Goal: Task Accomplishment & Management: Manage account settings

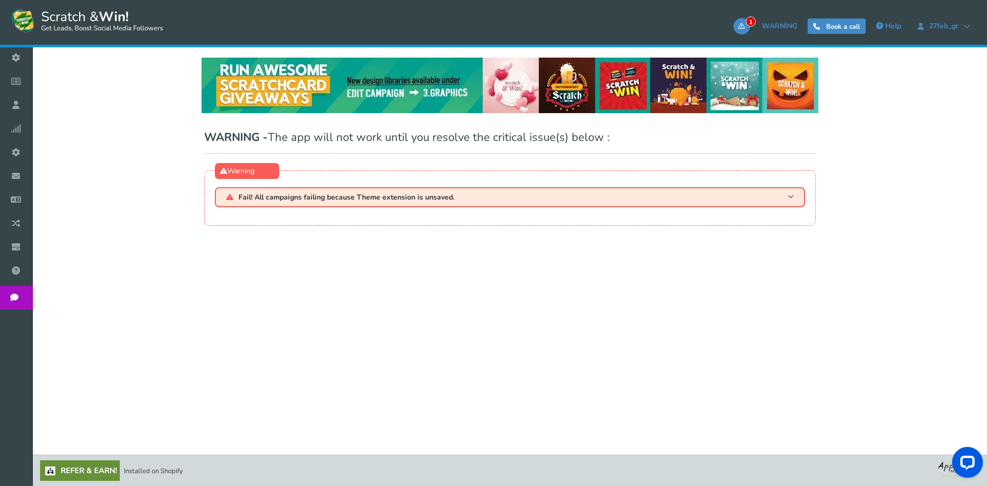
click at [331, 204] on h3 "Fail! All campaigns failing because Theme extension is unsaved." at bounding box center [510, 197] width 590 height 20
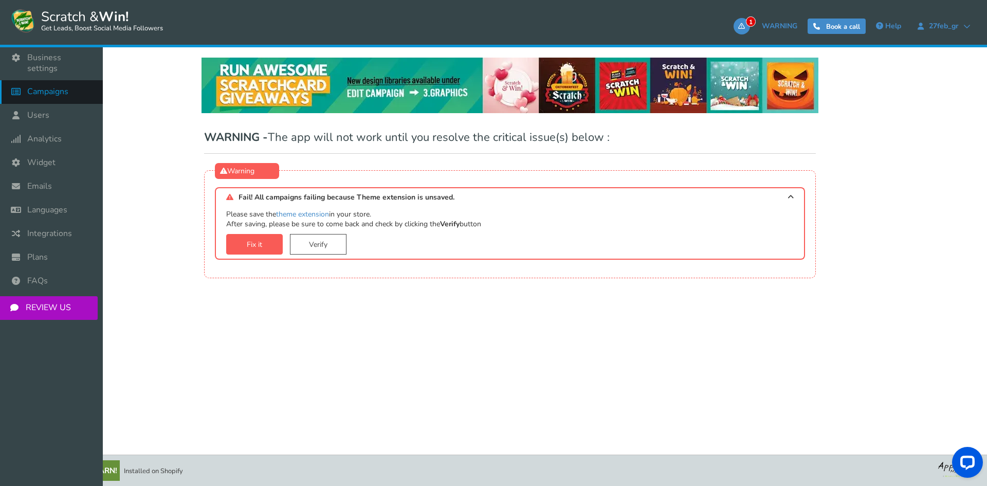
click at [47, 86] on span "Campaigns" at bounding box center [47, 91] width 41 height 11
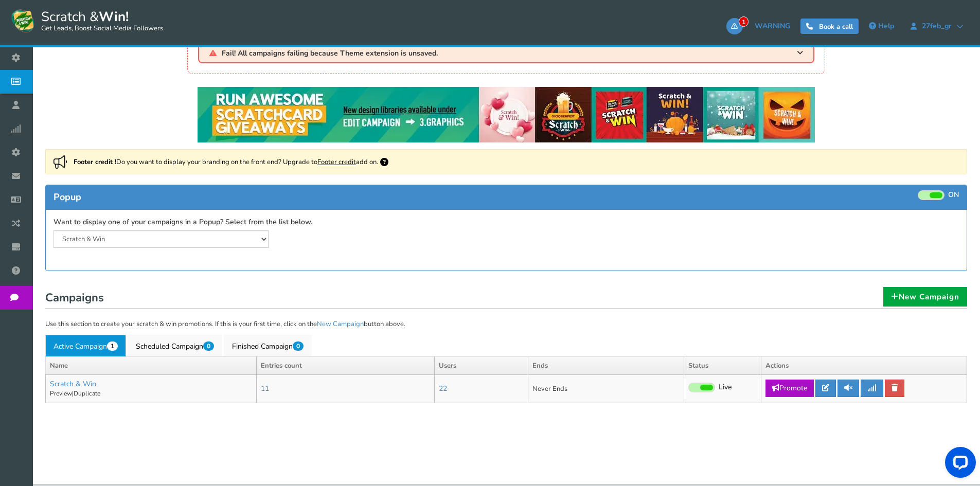
scroll to position [66, 0]
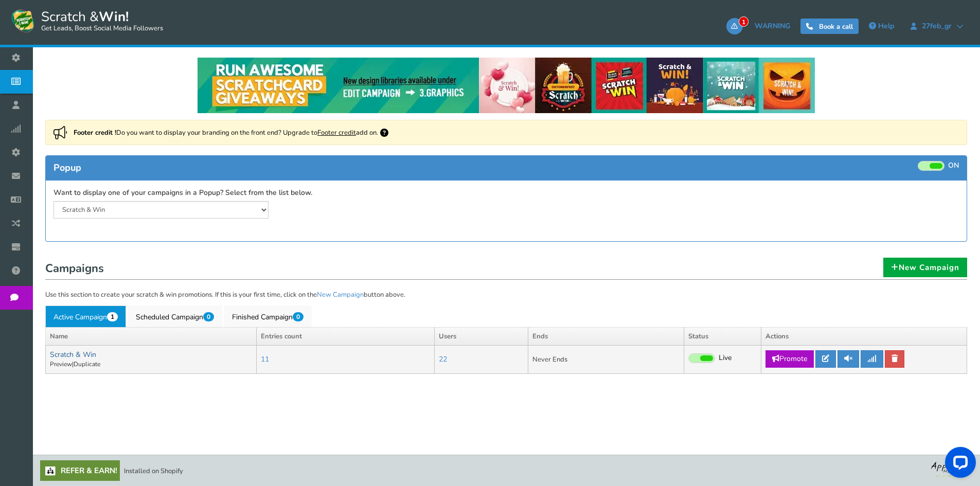
click at [58, 353] on link "Scratch & Win" at bounding box center [73, 355] width 46 height 10
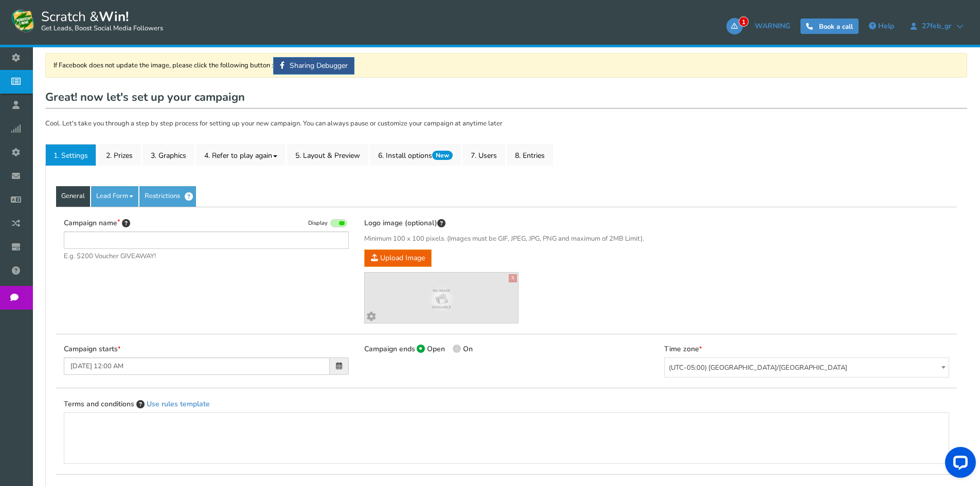
scroll to position [206, 0]
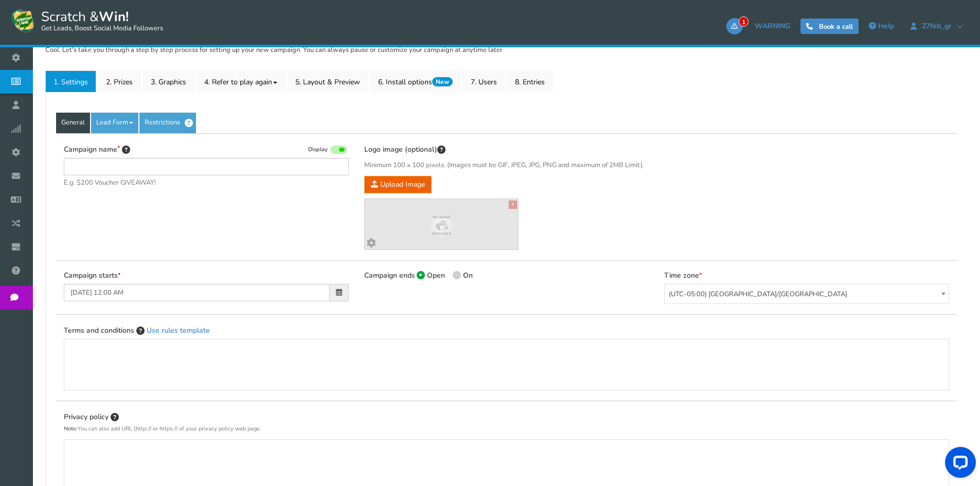
type input "Scratch & Win"
click at [174, 120] on link "Restrictions" at bounding box center [167, 123] width 57 height 21
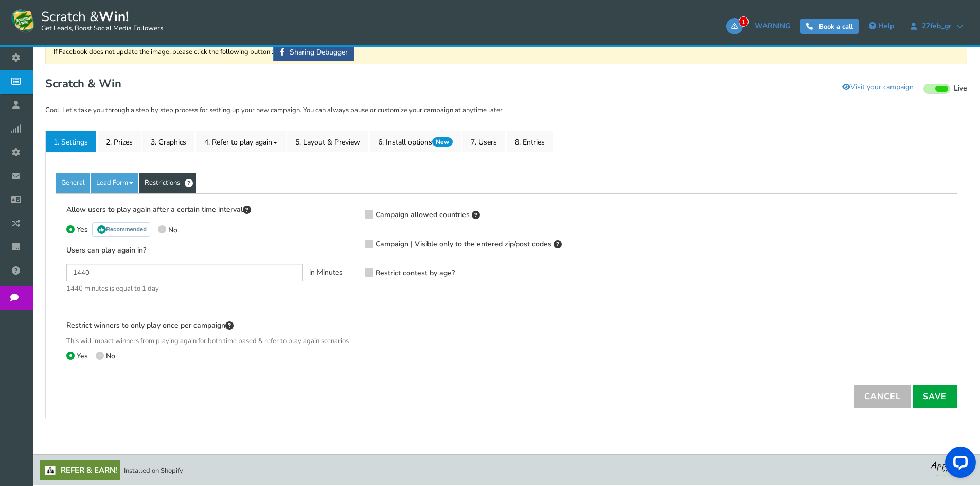
click at [369, 210] on icon at bounding box center [369, 214] width 7 height 8
click at [354, 211] on input "Campaign allowed countries" at bounding box center [354, 214] width 0 height 7
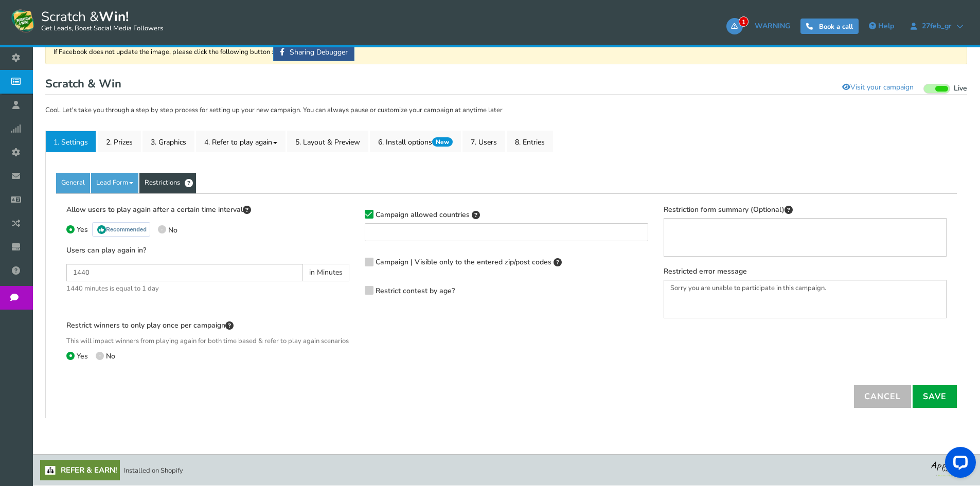
click at [393, 224] on ul at bounding box center [506, 231] width 282 height 14
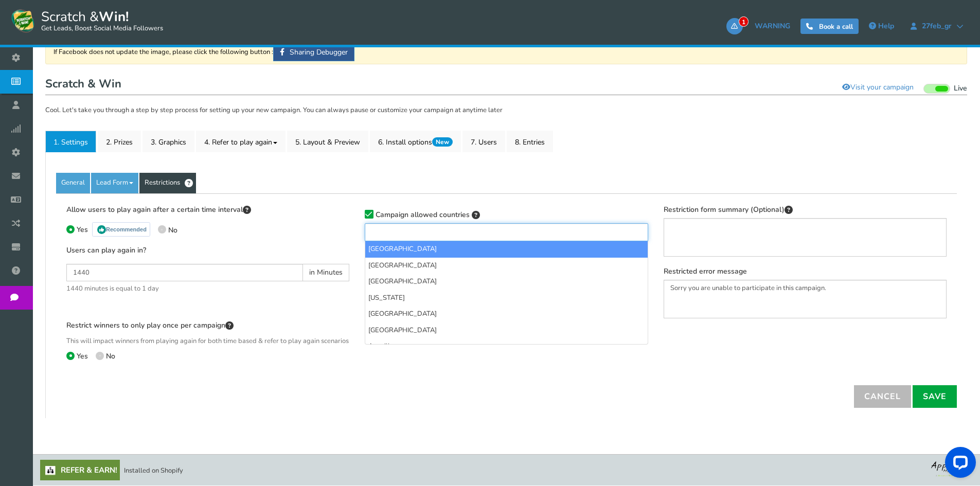
click at [393, 224] on ul at bounding box center [506, 231] width 282 height 14
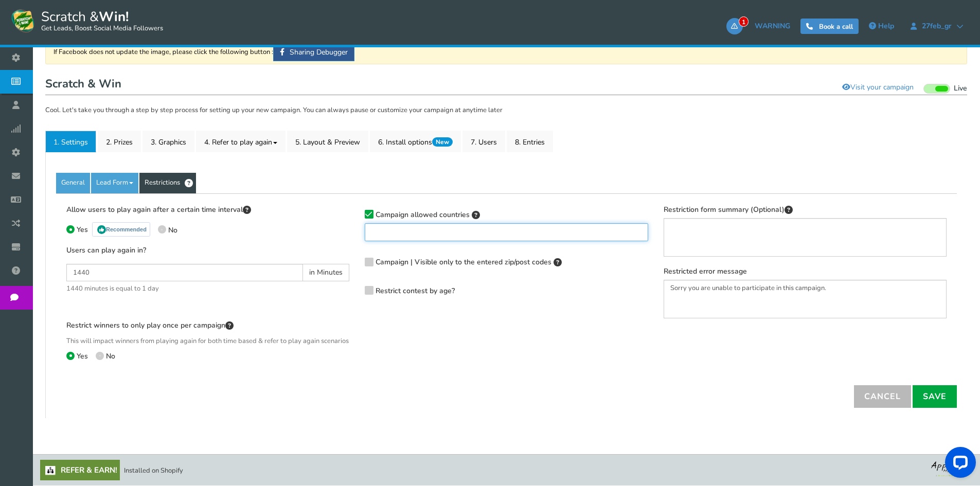
click at [393, 224] on ul at bounding box center [506, 231] width 282 height 14
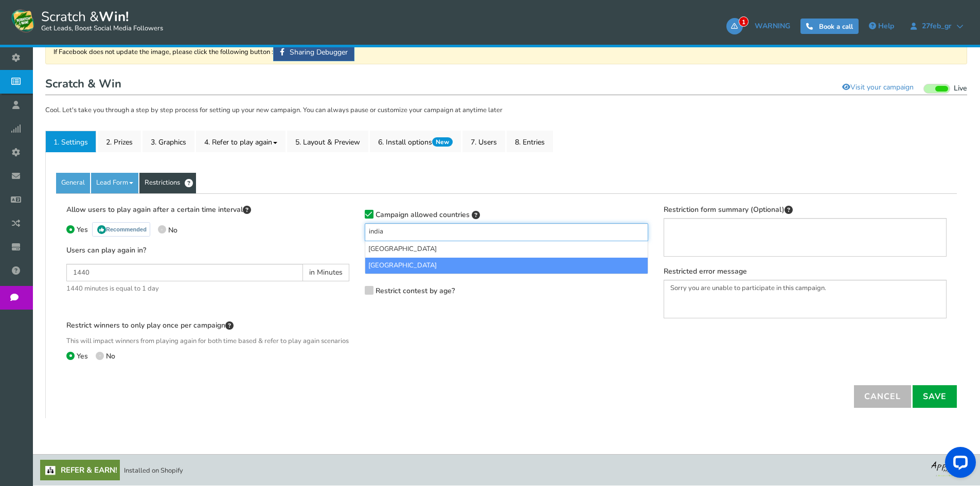
type input "india"
select select "IN"
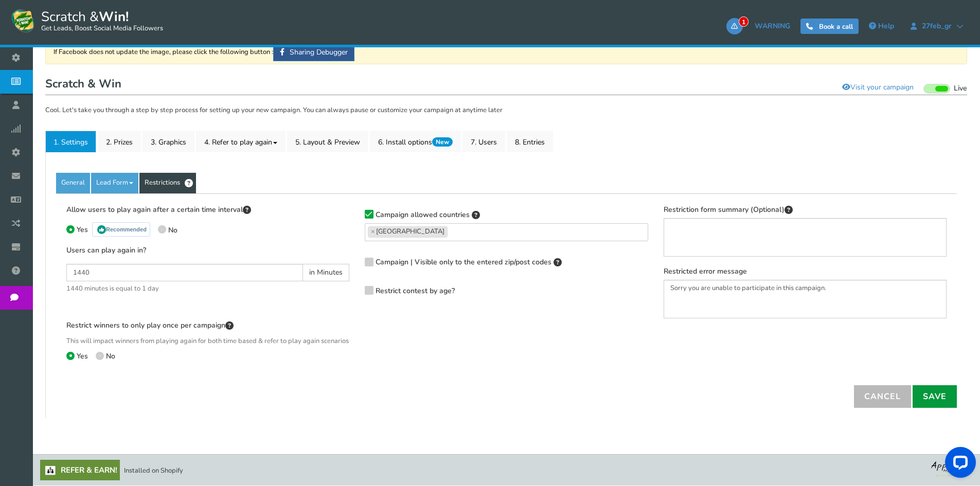
click at [938, 393] on link "Save" at bounding box center [934, 396] width 44 height 23
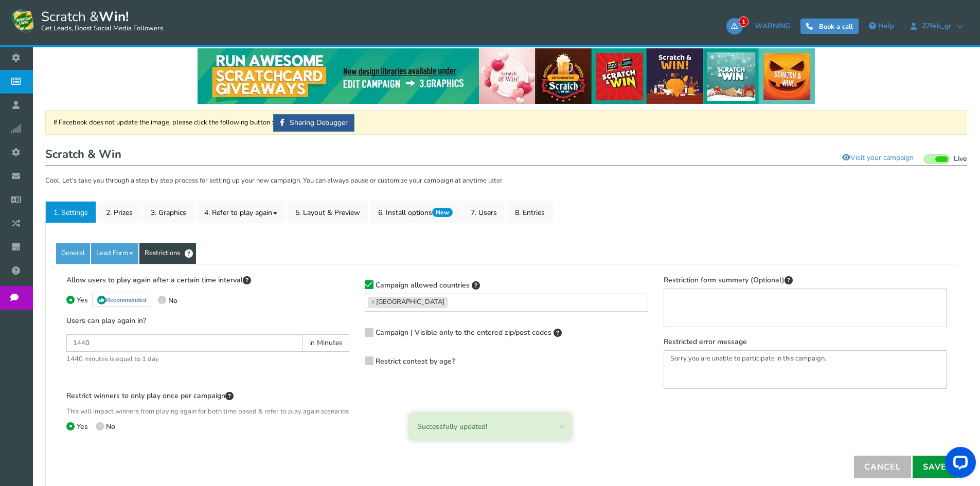
scroll to position [1, 0]
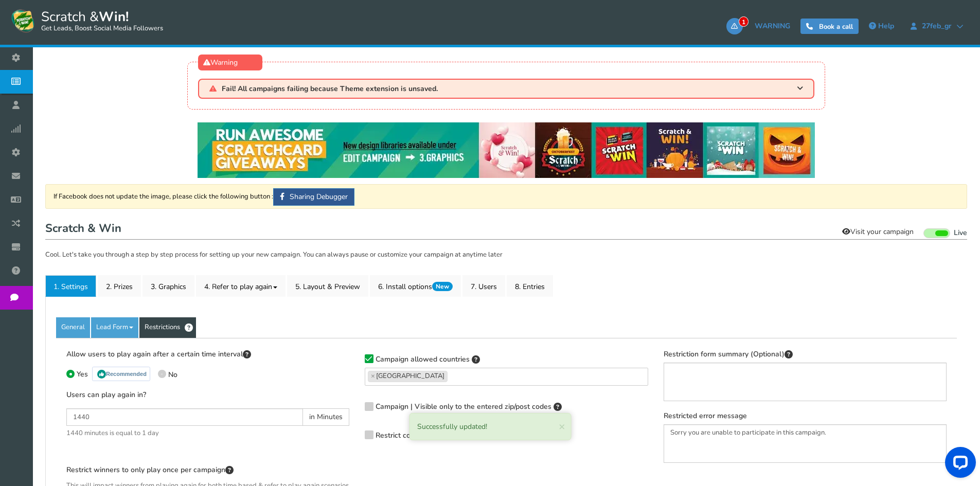
click at [880, 234] on link "Visit your campaign" at bounding box center [877, 231] width 85 height 17
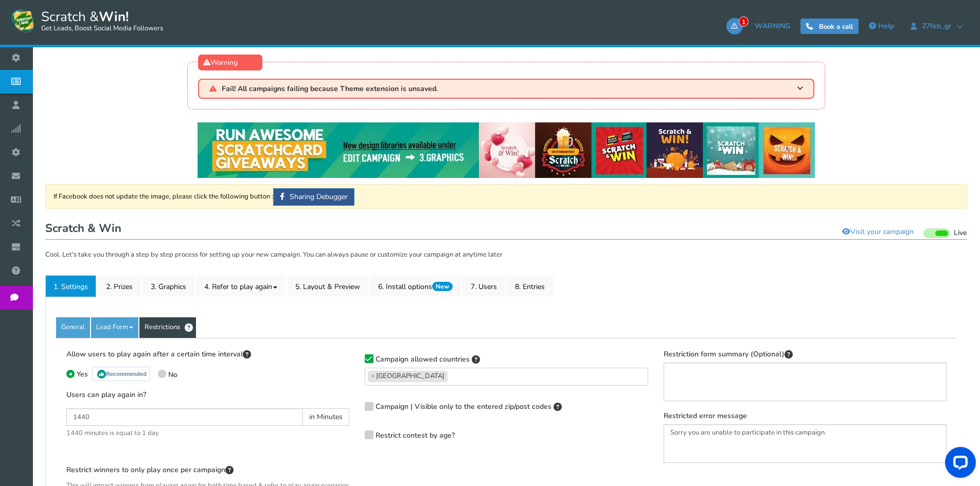
click at [0, 0] on span "Campaigns" at bounding box center [0, 0] width 0 height 0
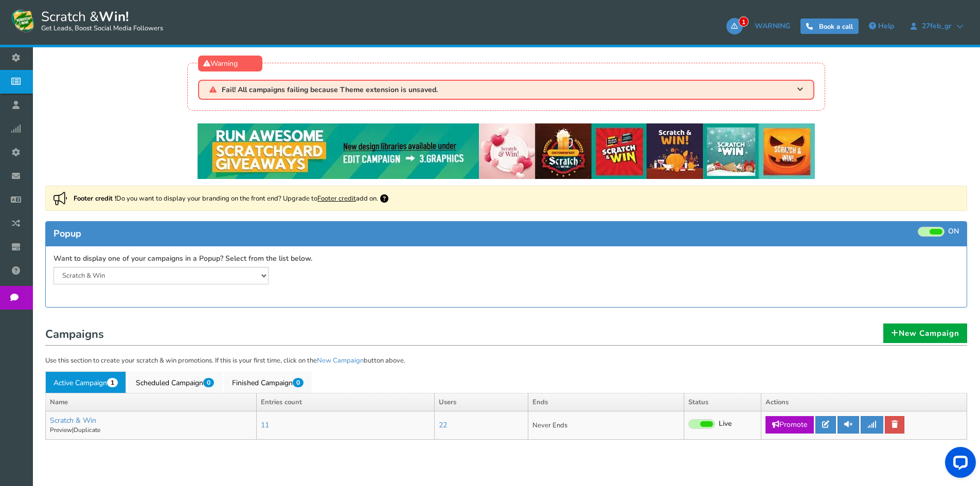
drag, startPoint x: 925, startPoint y: 231, endPoint x: 539, endPoint y: 58, distance: 422.3
click at [925, 231] on span at bounding box center [930, 232] width 27 height 10
click at [0, 0] on input "ON OFF" at bounding box center [0, 0] width 0 height 0
click at [67, 430] on link "Preview" at bounding box center [61, 430] width 22 height 8
